Goal: Task Accomplishment & Management: Manage account settings

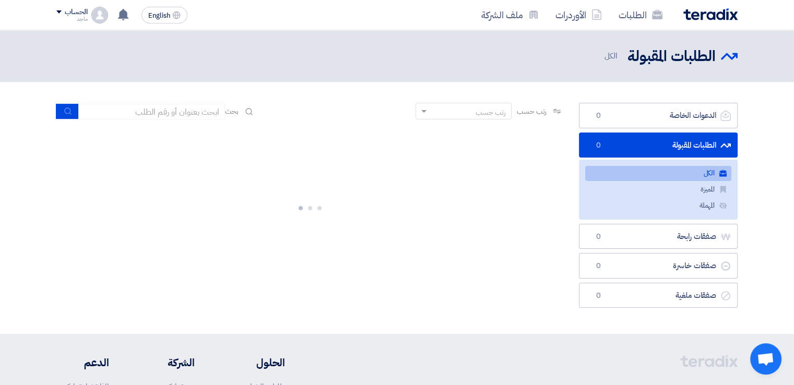
click at [619, 137] on link "الطلبات المقبولة الطلبات المقبولة 0" at bounding box center [658, 146] width 159 height 26
click at [624, 167] on link "الكل الكل" at bounding box center [659, 173] width 146 height 15
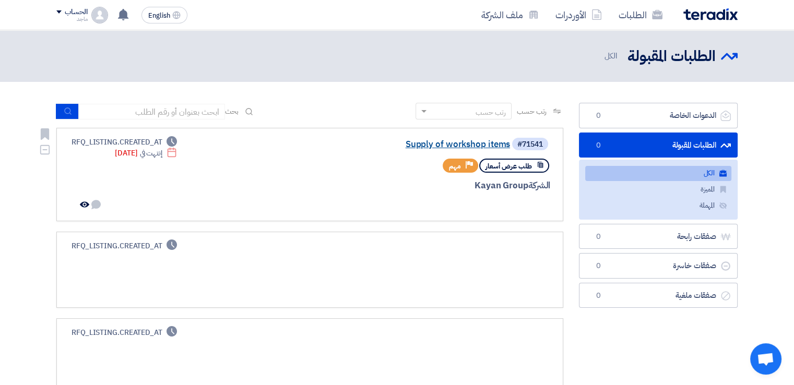
click at [444, 144] on link "Supply of workshop items" at bounding box center [405, 144] width 209 height 9
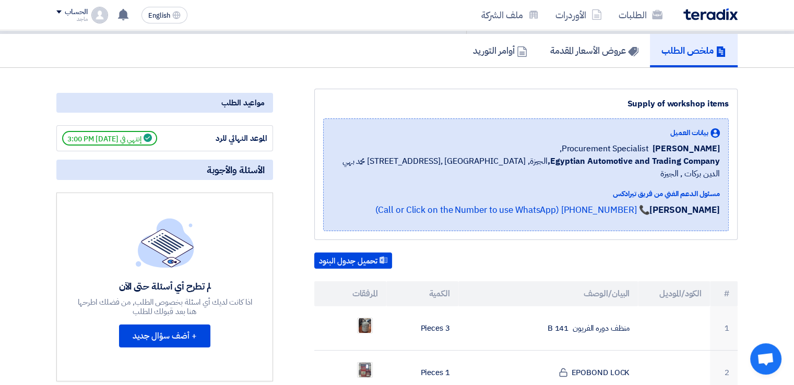
scroll to position [73, 0]
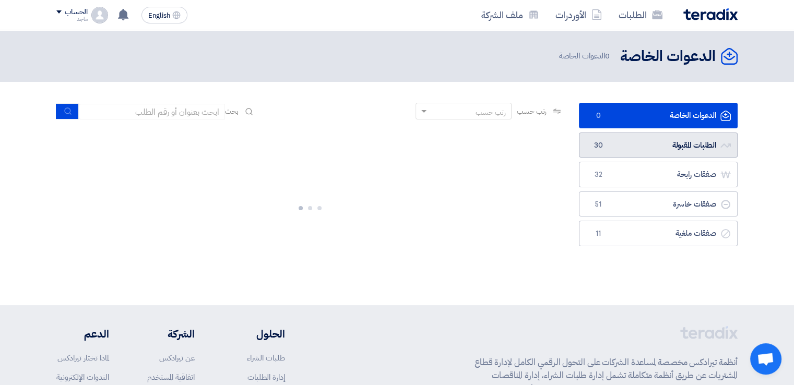
click at [707, 138] on link "الطلبات المقبولة الطلبات المقبولة 30" at bounding box center [658, 146] width 159 height 26
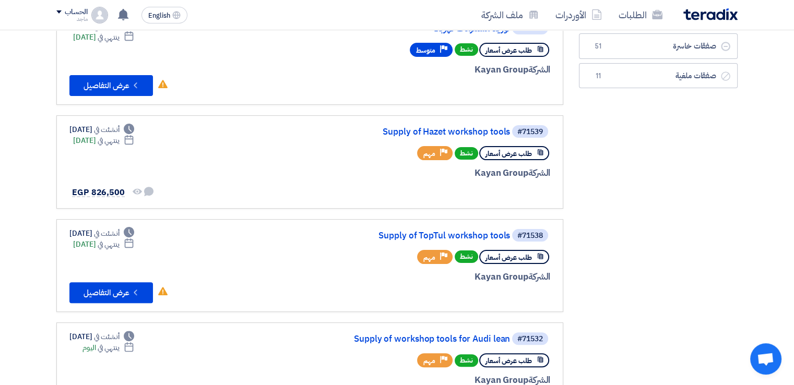
scroll to position [221, 0]
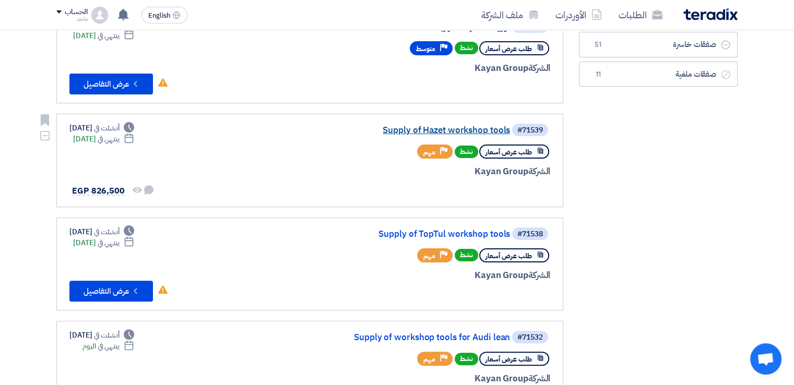
click at [405, 129] on link "Supply of Hazet workshop tools" at bounding box center [405, 130] width 209 height 9
